Goal: Find specific page/section: Find specific page/section

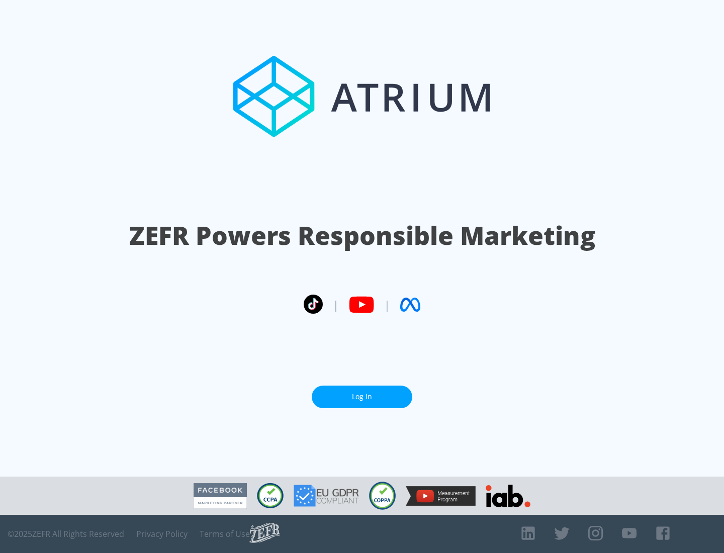
click at [362, 396] on link "Log In" at bounding box center [362, 396] width 101 height 23
